Goal: Task Accomplishment & Management: Manage account settings

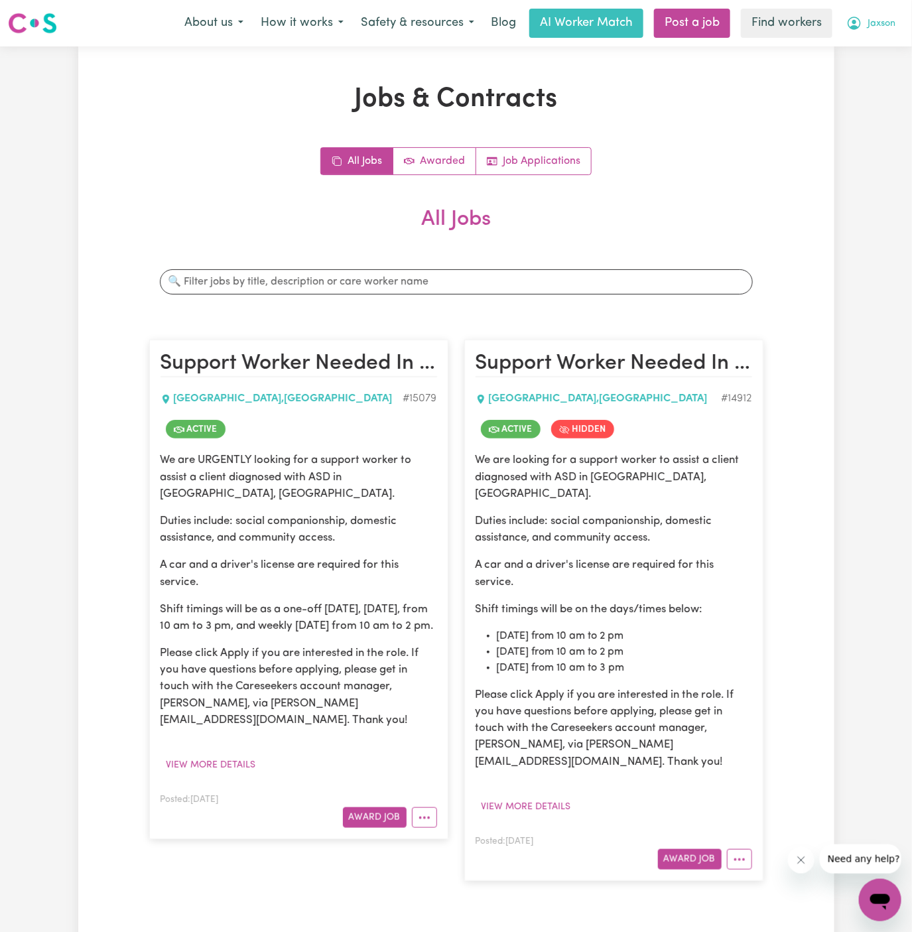
click at [881, 24] on span "Jaxson" at bounding box center [881, 24] width 28 height 15
click at [879, 72] on link "Logout" at bounding box center [850, 76] width 105 height 25
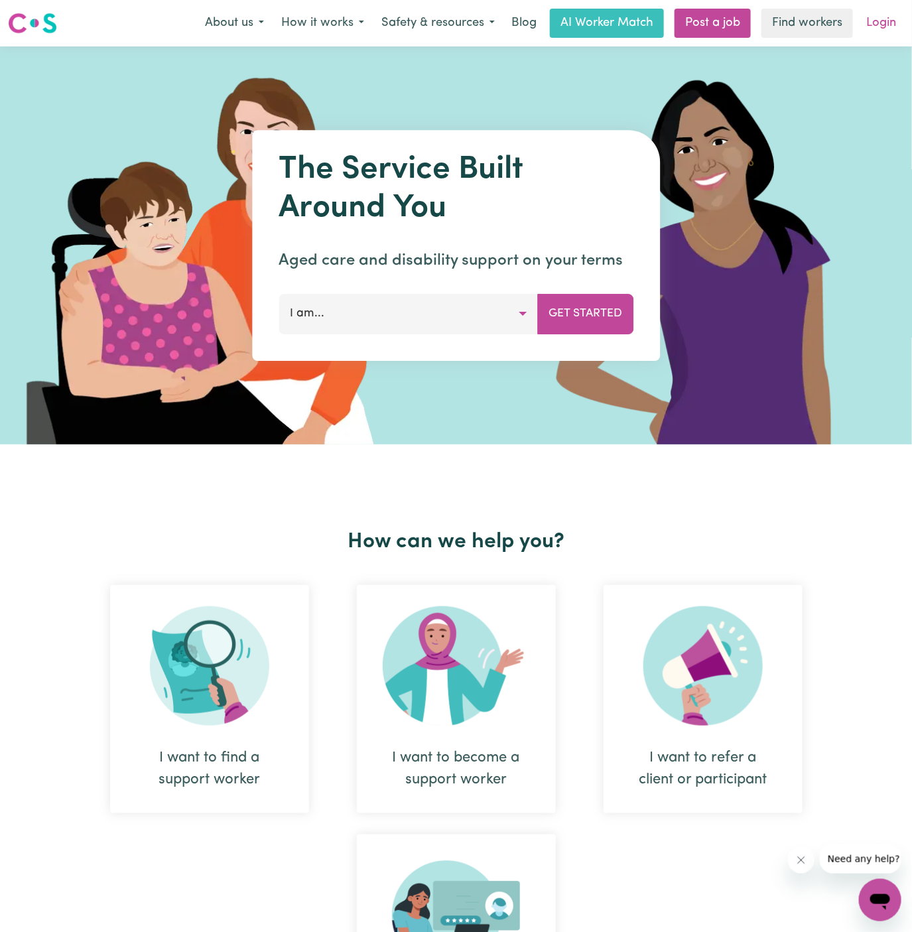
click at [877, 16] on link "Login" at bounding box center [881, 23] width 46 height 29
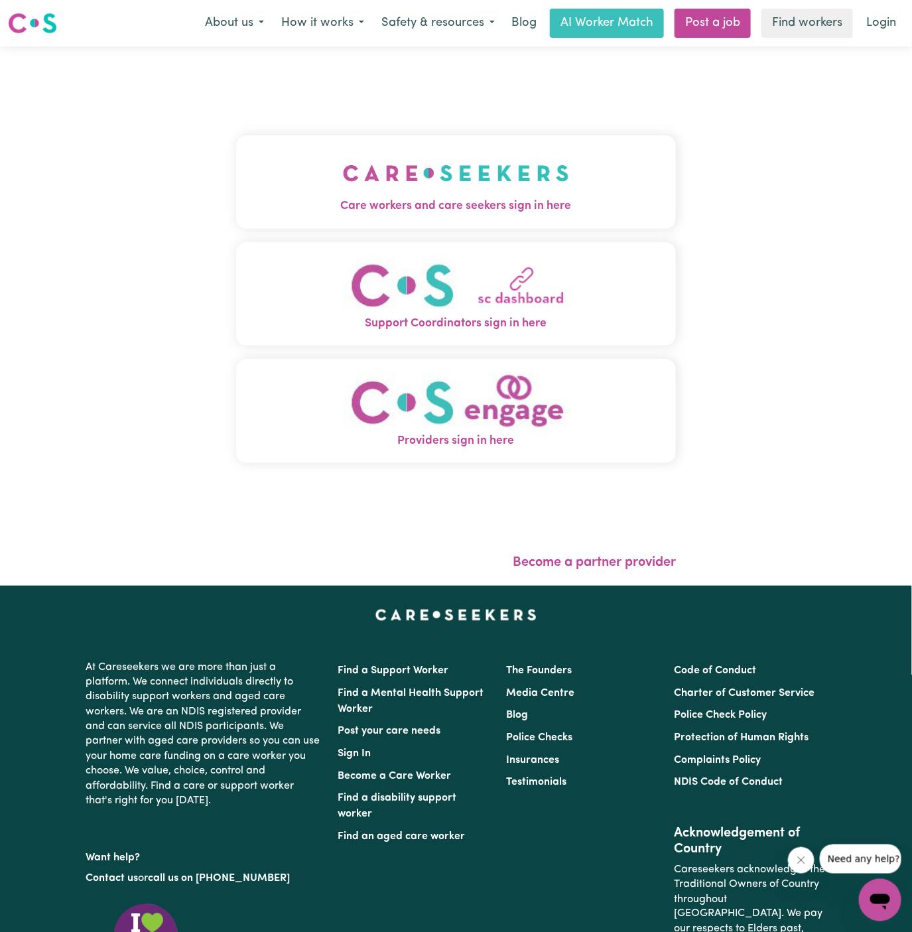
click at [431, 162] on img "Care workers and care seekers sign in here" at bounding box center [456, 173] width 226 height 49
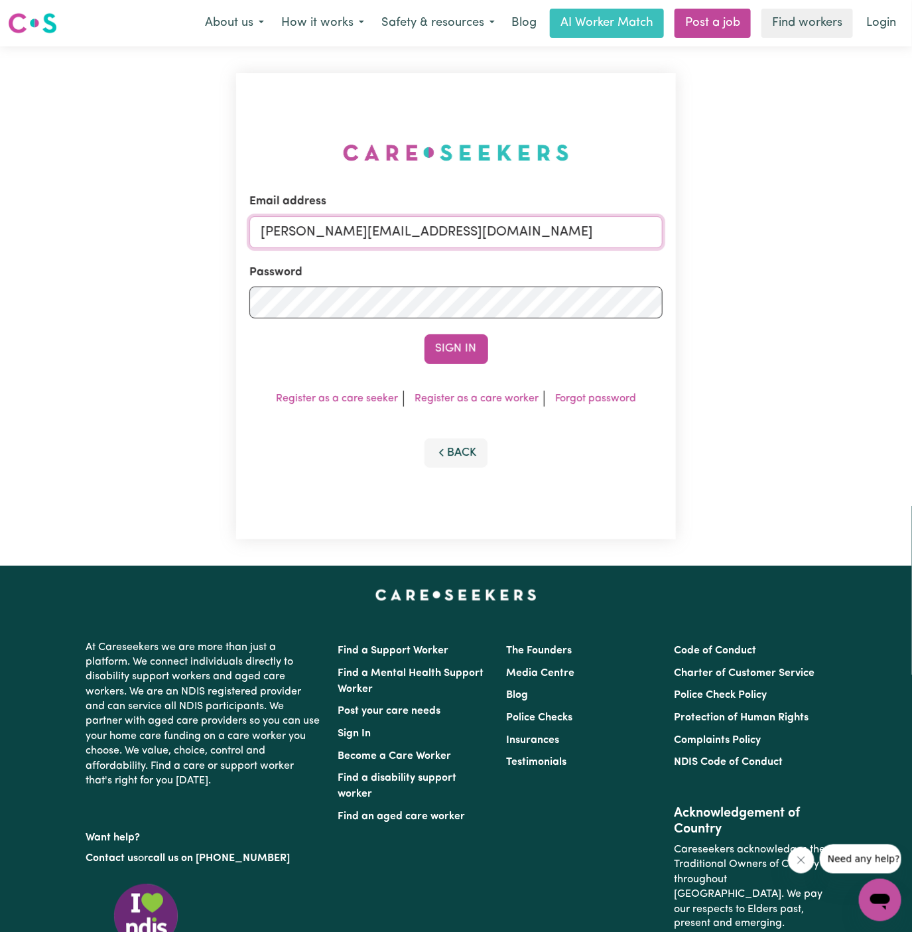
click at [483, 226] on input "dyan@careseekers.com.au" at bounding box center [456, 232] width 414 height 32
drag, startPoint x: 331, startPoint y: 235, endPoint x: 1043, endPoint y: 235, distance: 712.2
click at [911, 235] on html "Menu About us How it works Safety & resources Blog AI Worker Match Post a job F…" at bounding box center [456, 568] width 912 height 1136
type input "superuser~DarylRichardsonLifeful@careseekers.com.au"
click at [460, 333] on form "Email address superuser~DarylRichardsonLifeful@careseekers.com.au Password Sign…" at bounding box center [456, 278] width 414 height 170
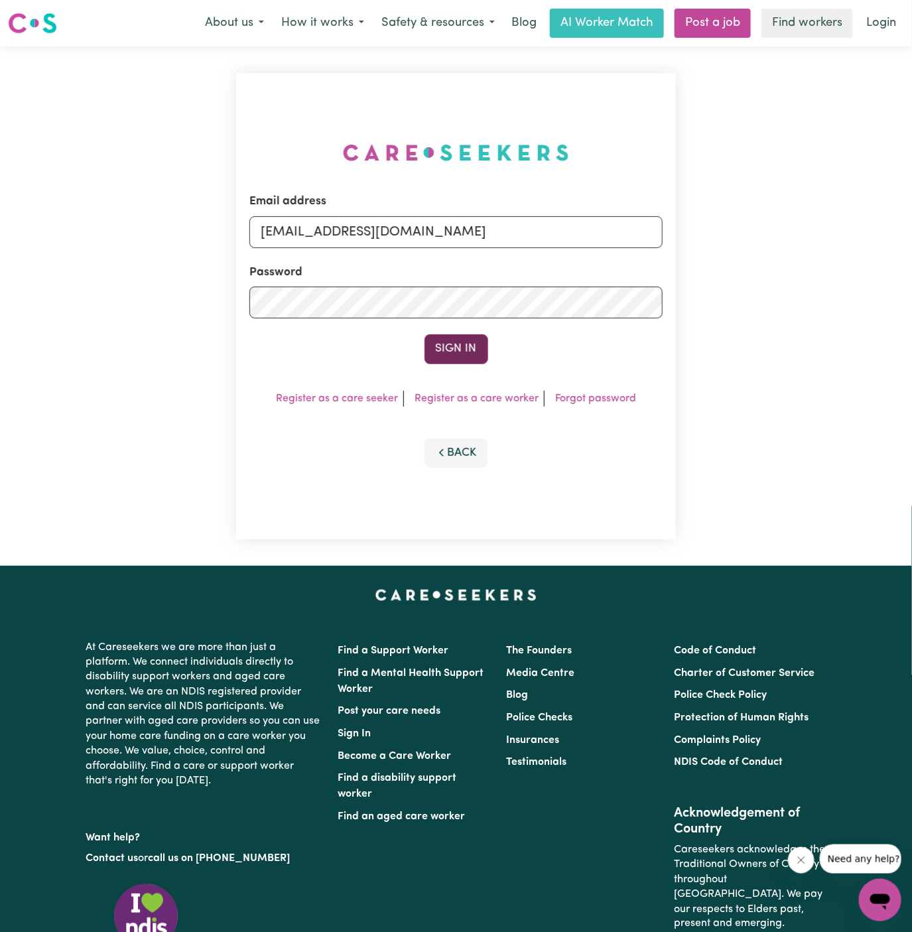
click at [460, 349] on button "Sign In" at bounding box center [456, 348] width 64 height 29
